Goal: Navigation & Orientation: Find specific page/section

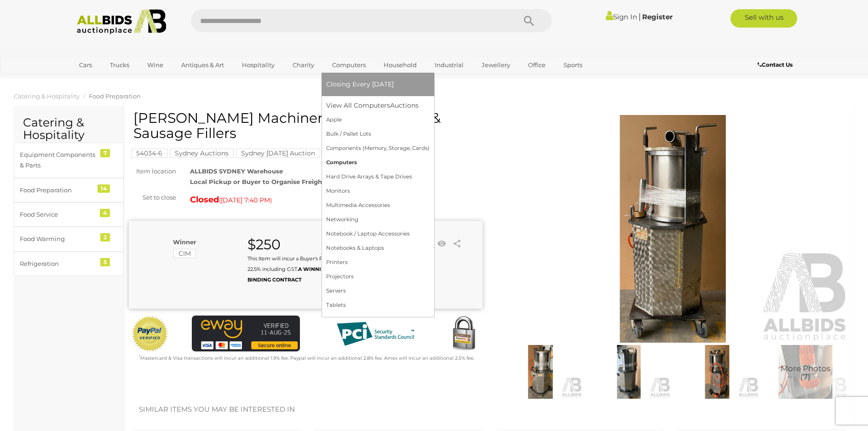
click at [347, 162] on link "Computers" at bounding box center [378, 163] width 104 height 14
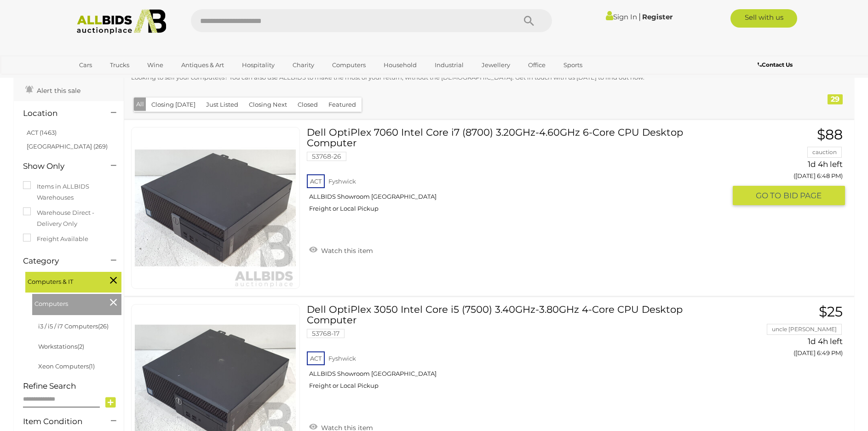
scroll to position [230, 0]
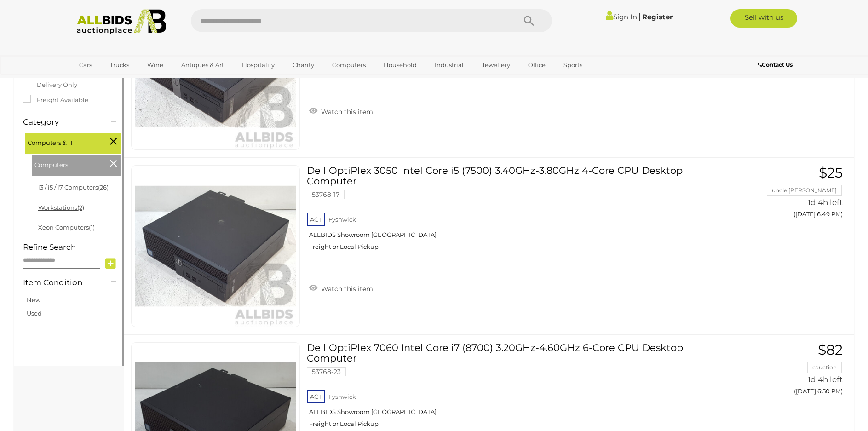
click at [65, 210] on link "Workstations (2)" at bounding box center [61, 207] width 46 height 7
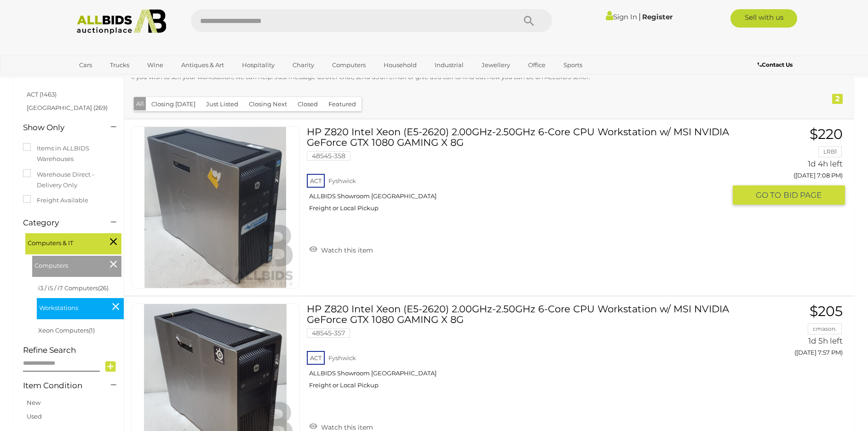
scroll to position [92, 0]
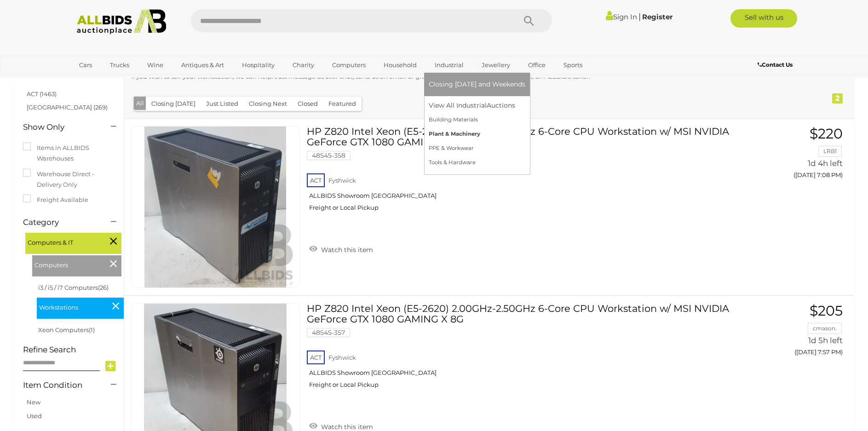
click at [461, 131] on link "Plant & Machinery" at bounding box center [477, 134] width 97 height 14
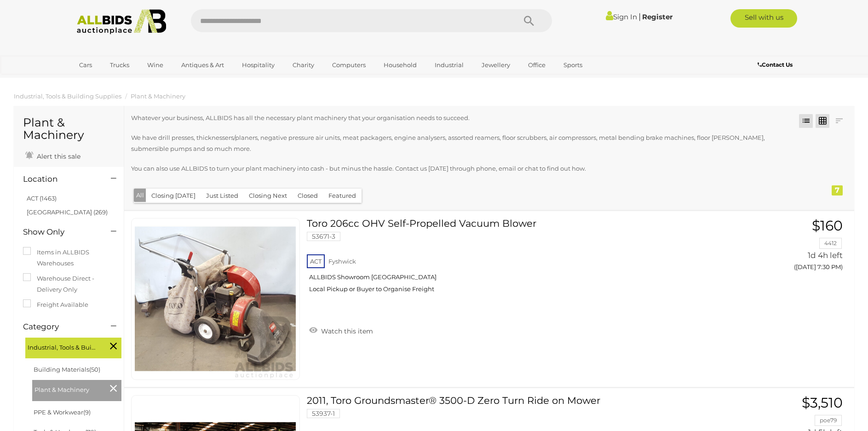
click at [821, 121] on link at bounding box center [823, 121] width 14 height 14
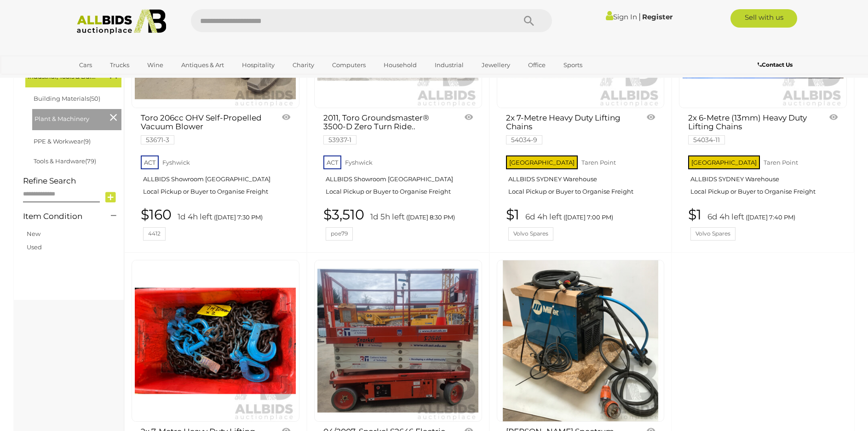
scroll to position [118, 0]
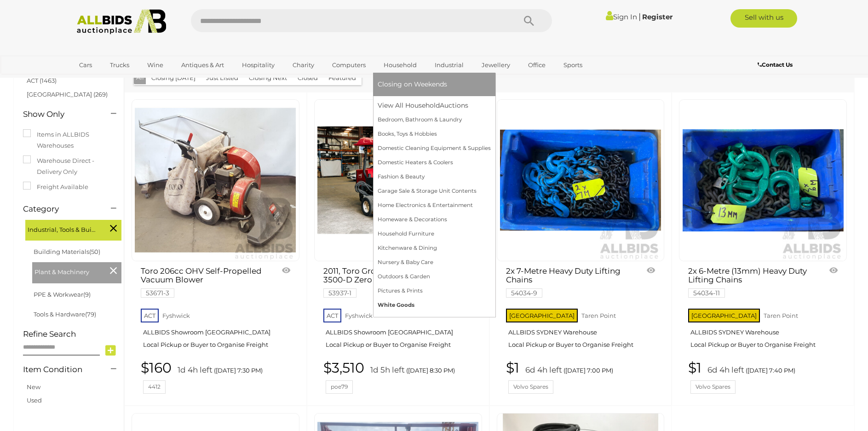
click at [394, 304] on link "White Goods" at bounding box center [434, 305] width 113 height 14
